Goal: Find specific page/section: Find specific page/section

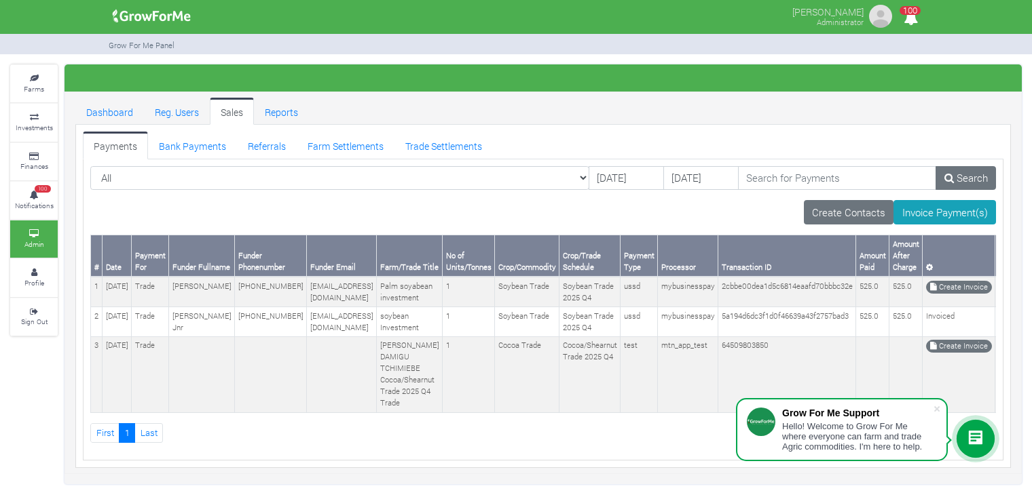
click at [902, 18] on icon "100" at bounding box center [910, 18] width 26 height 31
